Goal: Task Accomplishment & Management: Complete application form

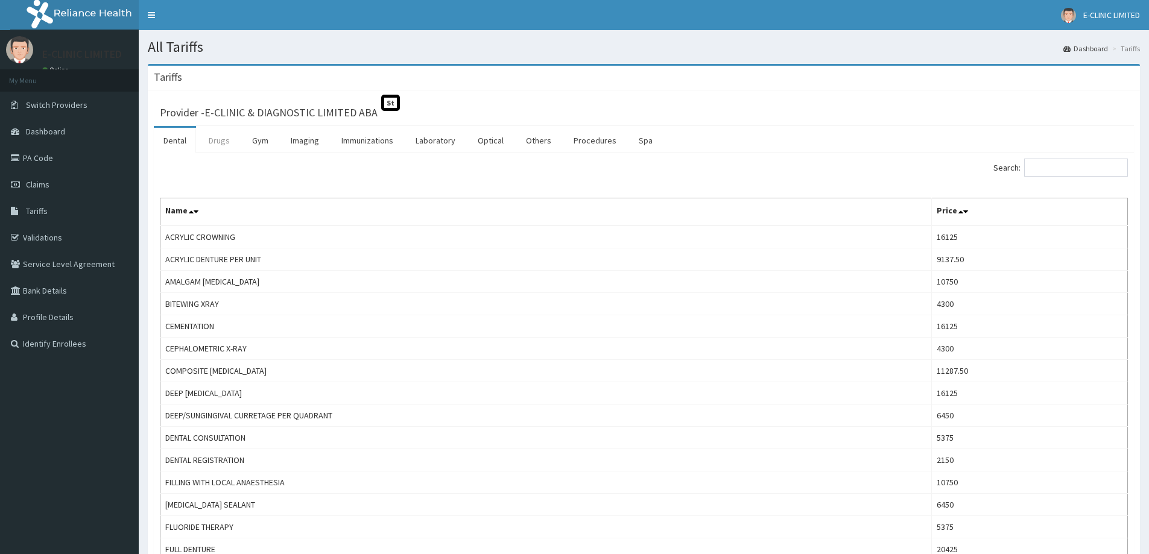
click at [230, 139] on link "Drugs" at bounding box center [219, 140] width 40 height 25
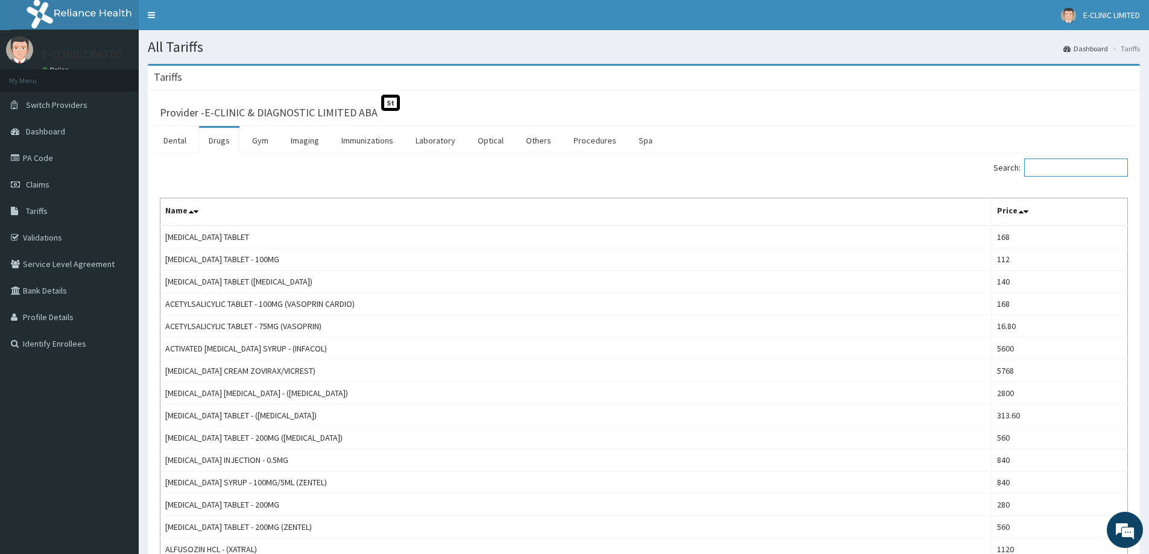
click at [1061, 173] on input "Search:" at bounding box center [1076, 168] width 104 height 18
type input "F"
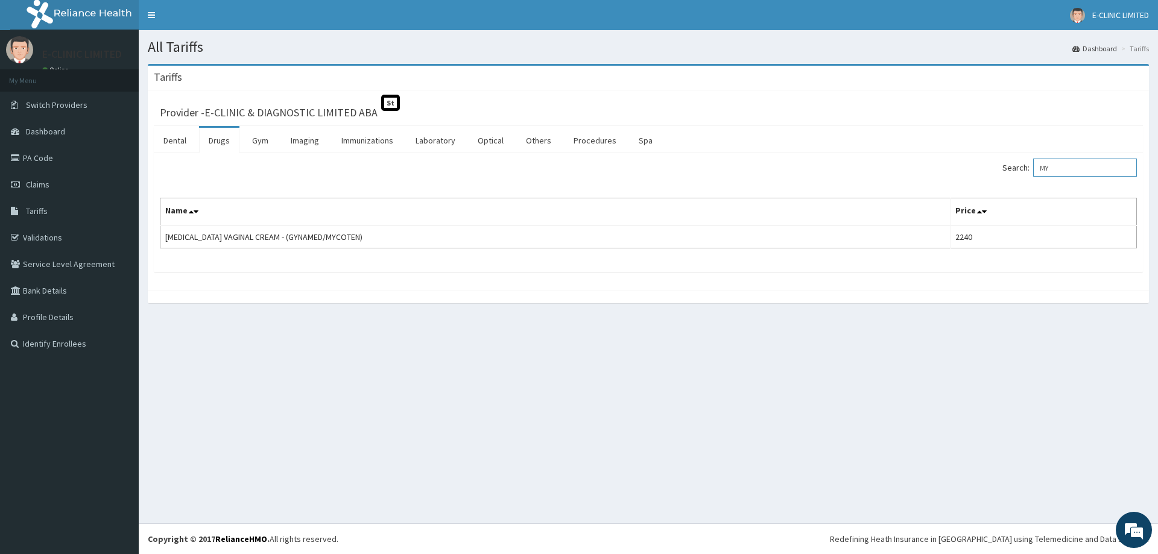
type input "M"
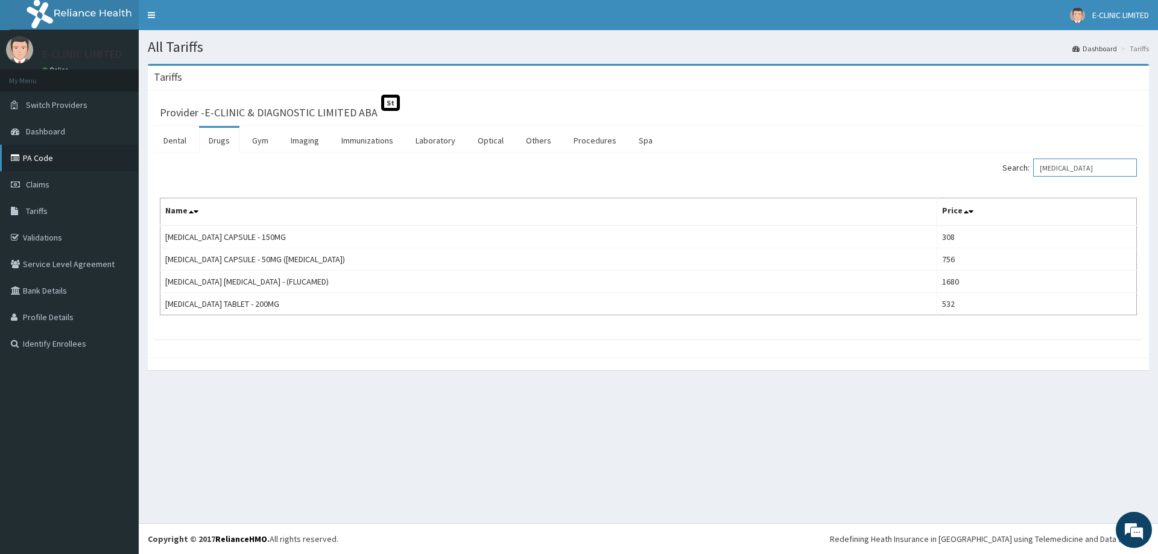
type input "FLUCONAZOLE"
click at [59, 162] on link "PA Code" at bounding box center [69, 158] width 139 height 27
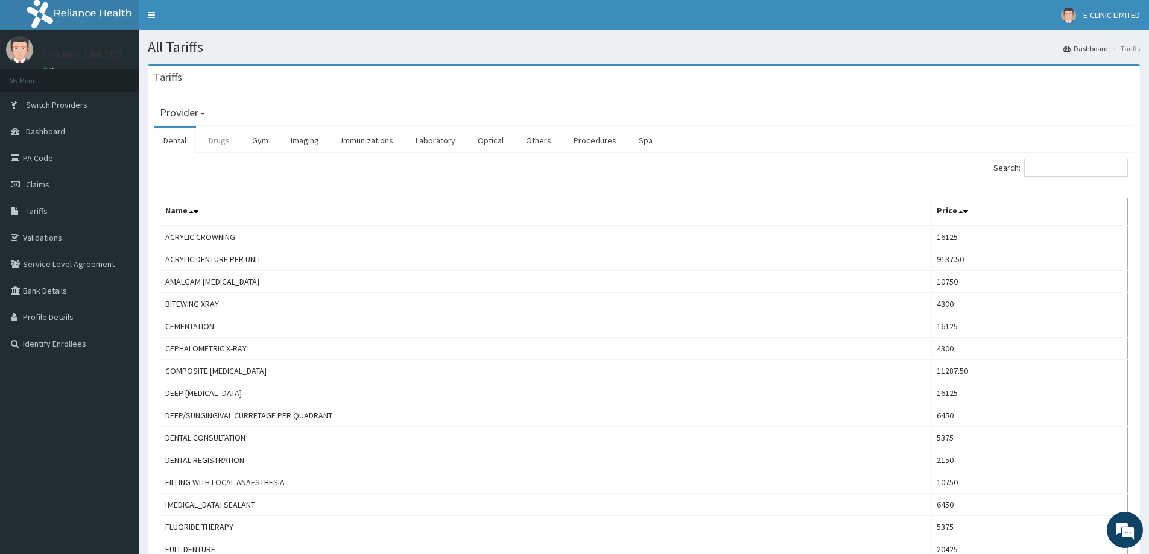
click at [233, 141] on link "Drugs" at bounding box center [219, 140] width 40 height 25
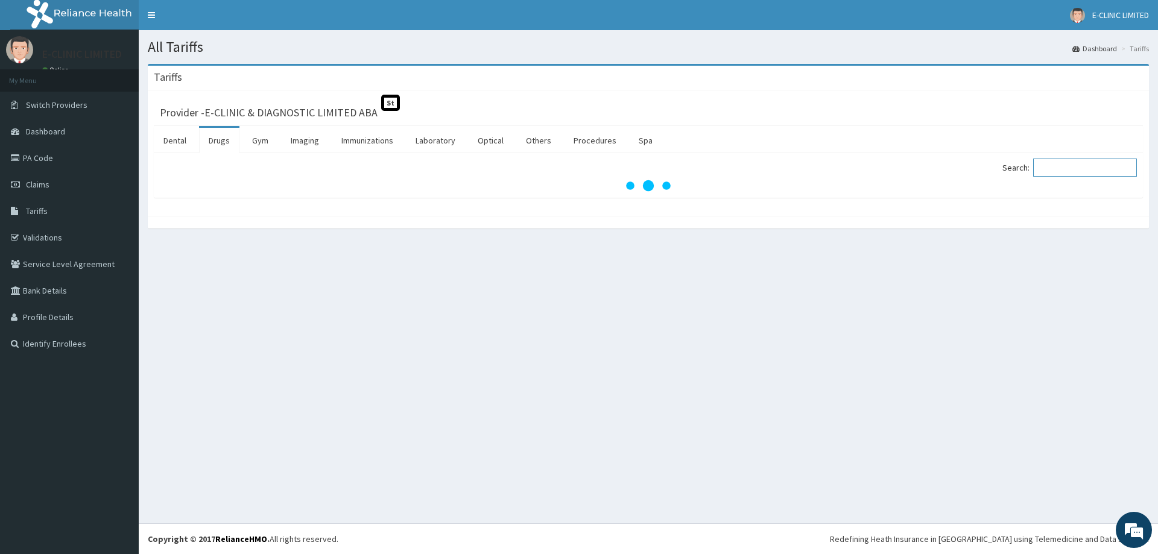
click at [1066, 173] on input "Search:" at bounding box center [1085, 168] width 104 height 18
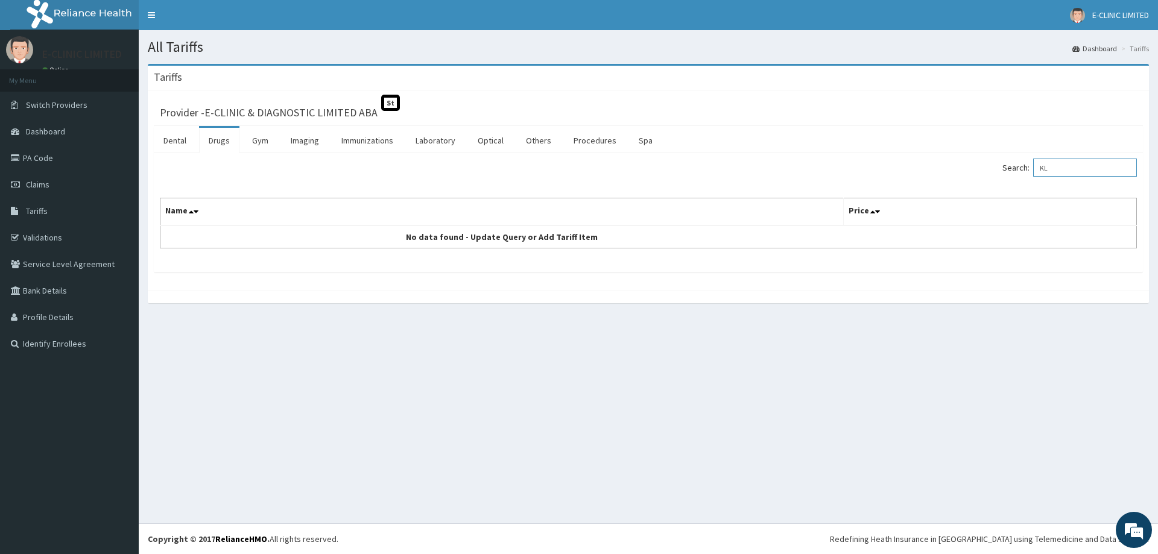
type input "K"
type input "C"
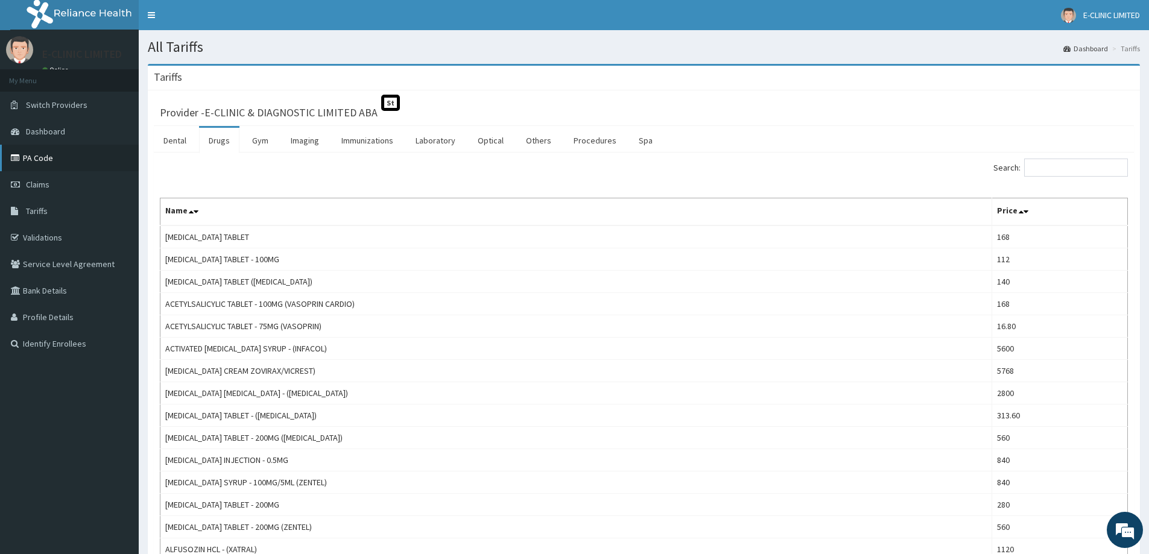
click at [38, 148] on link "PA Code" at bounding box center [69, 158] width 139 height 27
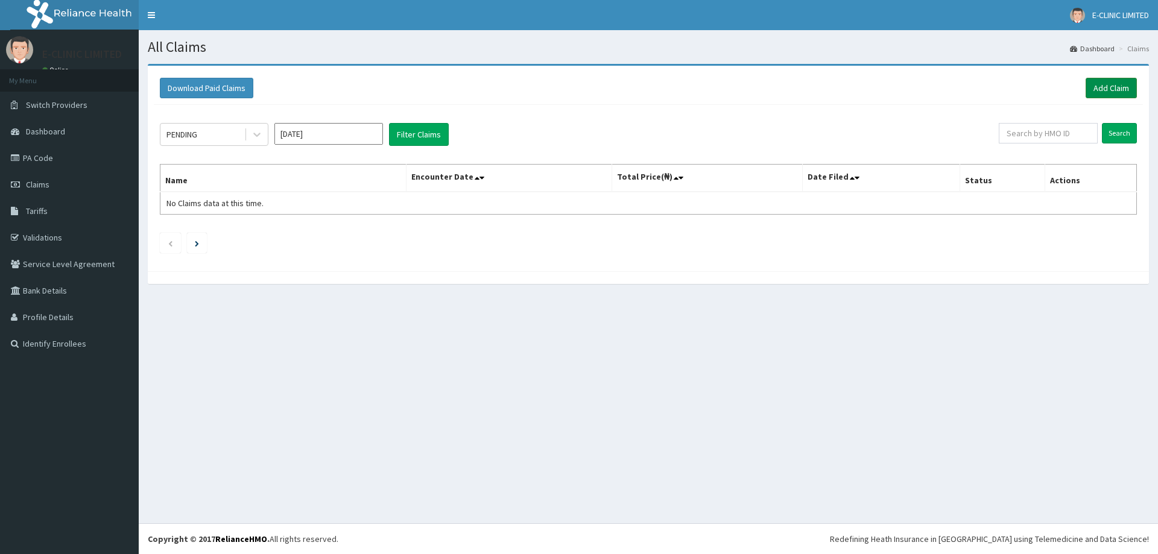
click at [1117, 92] on link "Add Claim" at bounding box center [1111, 88] width 51 height 21
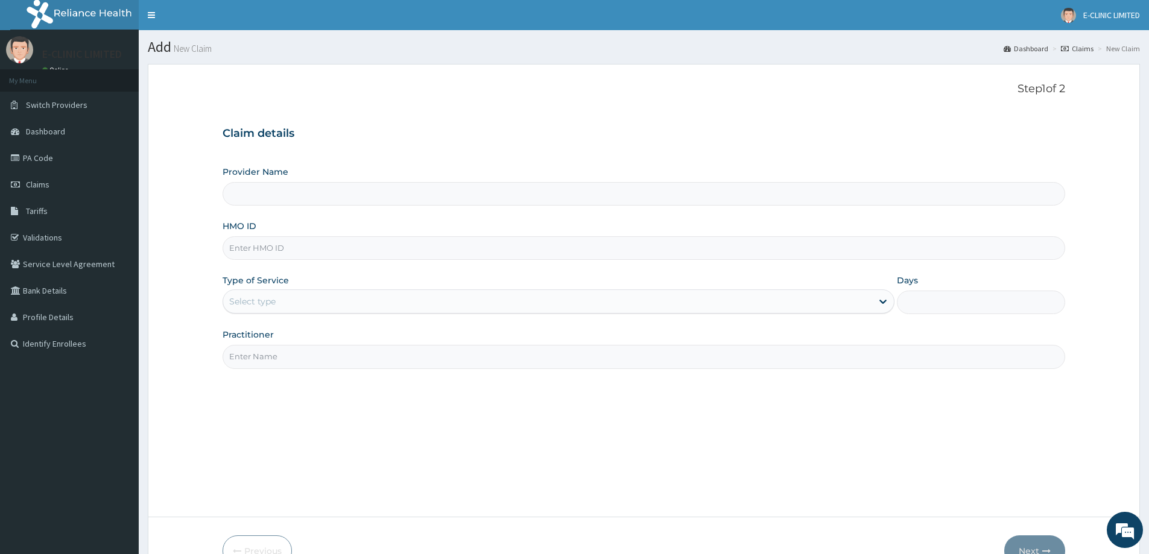
click at [325, 253] on input "HMO ID" at bounding box center [644, 248] width 843 height 24
type input "SFA"
type input "E-CLINIC & DIAGNOSTIC LIMITED ABA"
type input "SFA/12098/A"
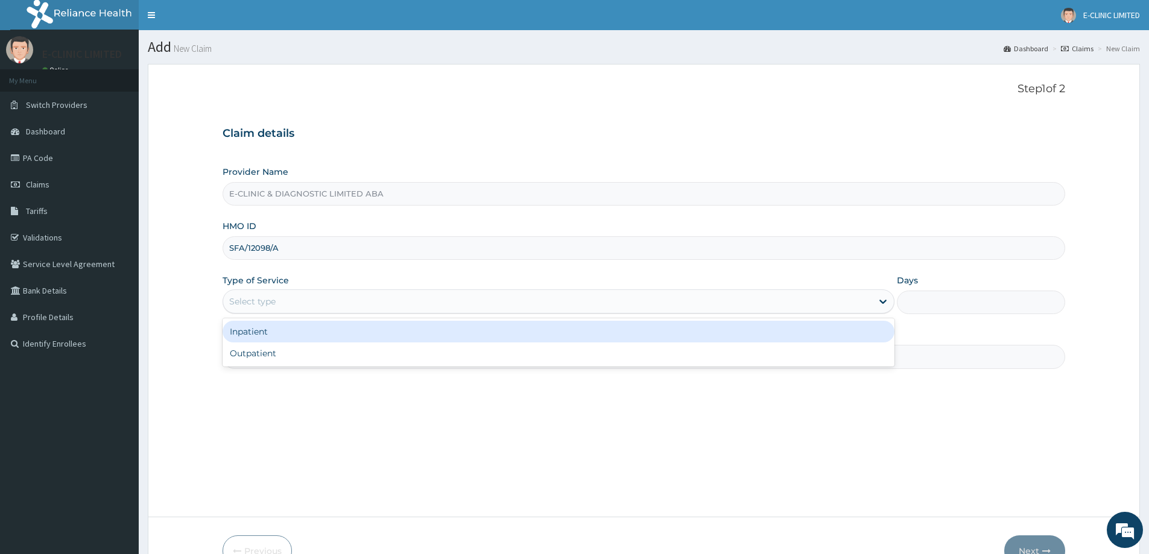
drag, startPoint x: 302, startPoint y: 296, endPoint x: 276, endPoint y: 323, distance: 38.0
click at [288, 311] on div "Select type" at bounding box center [547, 301] width 649 height 19
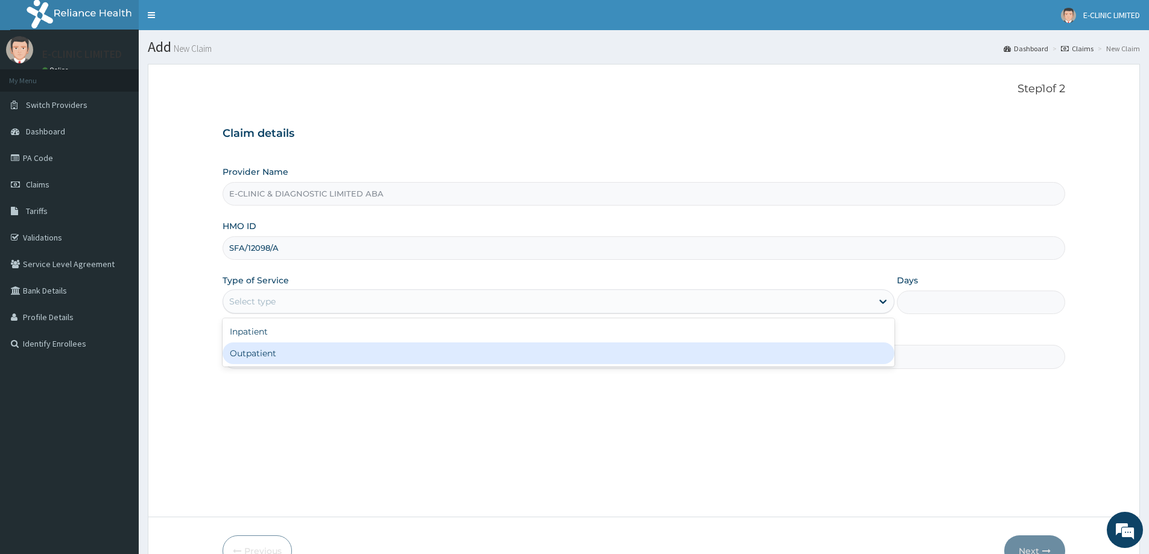
click at [267, 349] on div "Outpatient" at bounding box center [559, 354] width 672 height 22
type input "1"
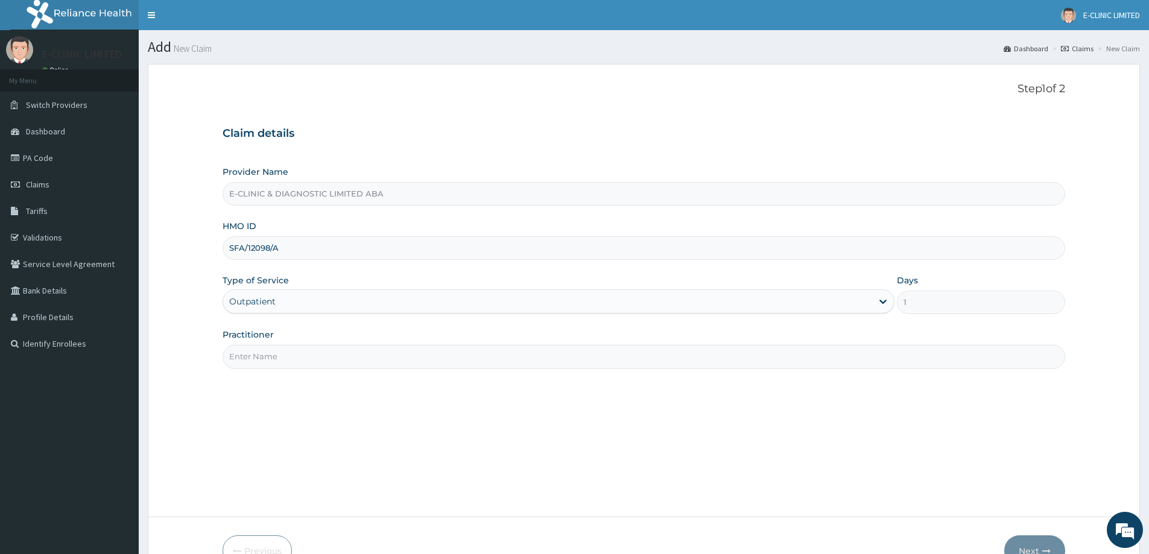
click at [267, 349] on input "Practitioner" at bounding box center [644, 357] width 843 height 24
type input "DR ODIONG"
click at [1026, 542] on button "Next" at bounding box center [1034, 551] width 61 height 31
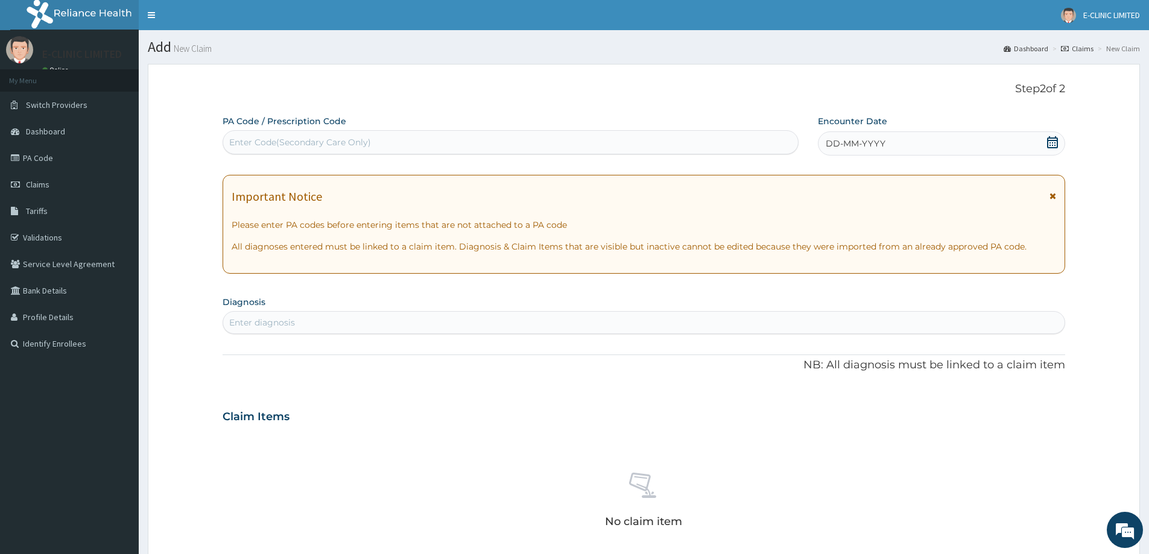
click at [497, 145] on div "Enter Code(Secondary Care Only)" at bounding box center [510, 142] width 575 height 19
paste input "PA/9E57A0"
type input "PA/9E57A0"
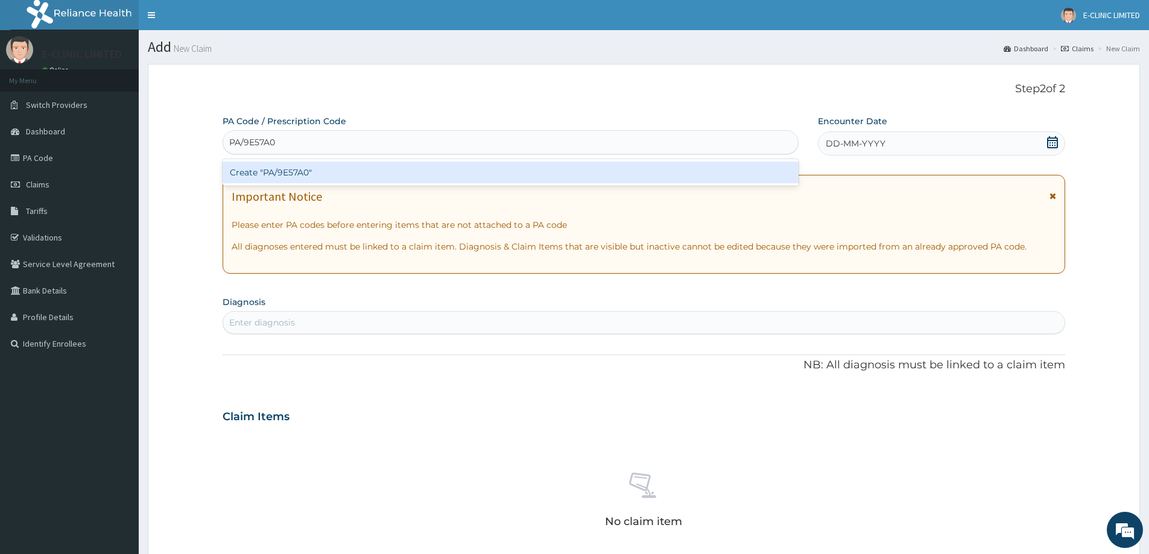
click at [484, 167] on div "Create "PA/9E57A0"" at bounding box center [511, 173] width 576 height 22
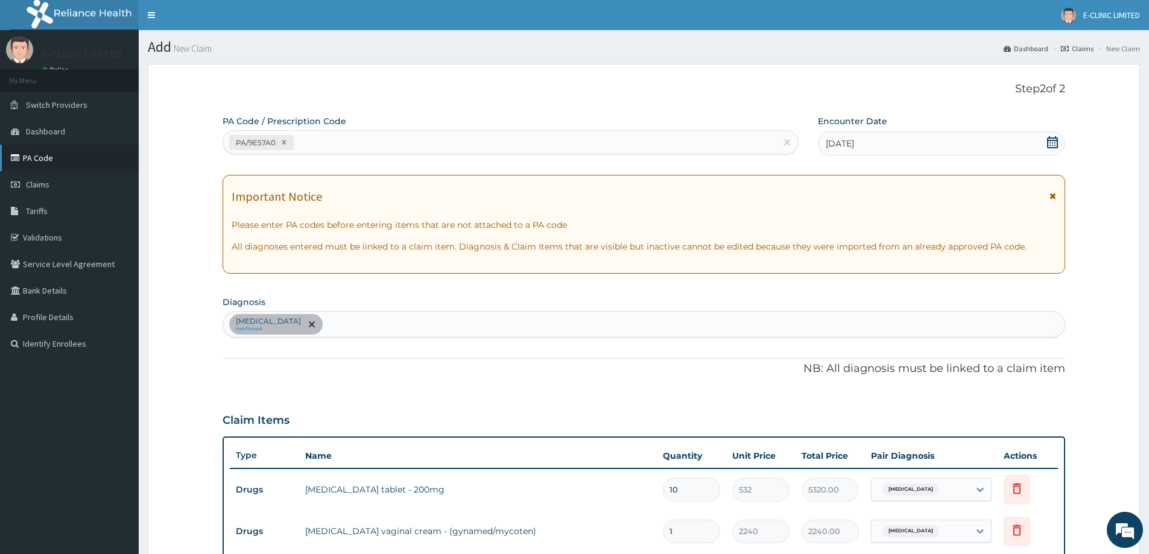
click at [65, 160] on link "PA Code" at bounding box center [69, 158] width 139 height 27
